Goal: Participate in discussion

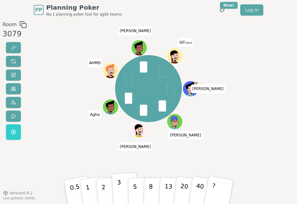
click at [116, 191] on button "3" at bounding box center [125, 191] width 27 height 39
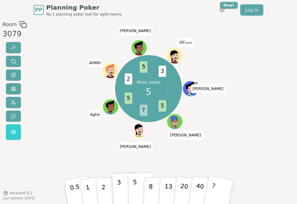
click at [133, 193] on p "5" at bounding box center [135, 191] width 4 height 27
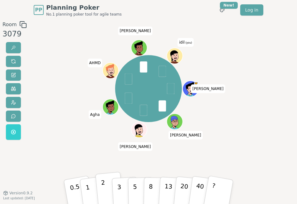
click at [104, 190] on p "2" at bounding box center [104, 192] width 7 height 28
